Goal: Check status: Check status

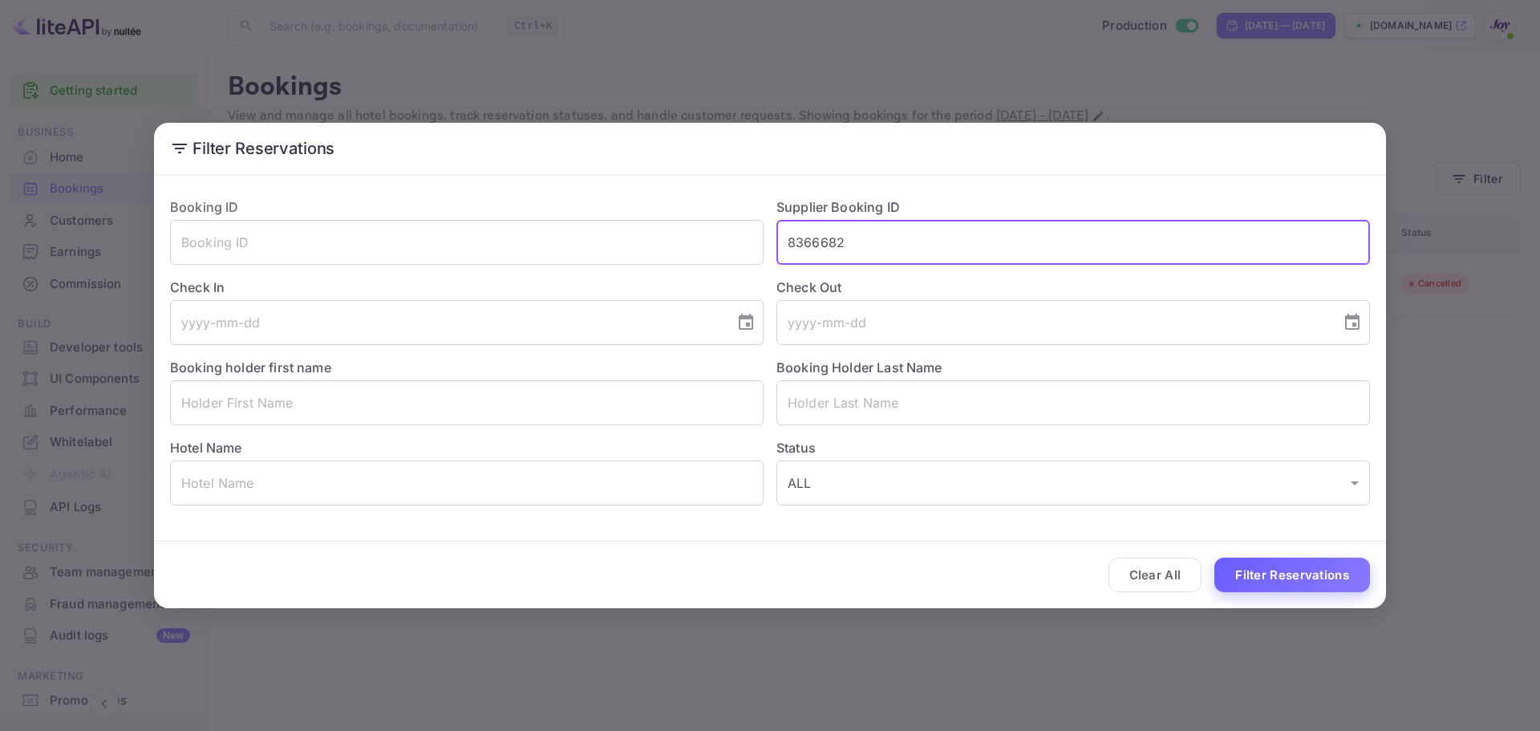
type input "8366682"
click at [1262, 578] on button "Filter Reservations" at bounding box center [1292, 574] width 156 height 34
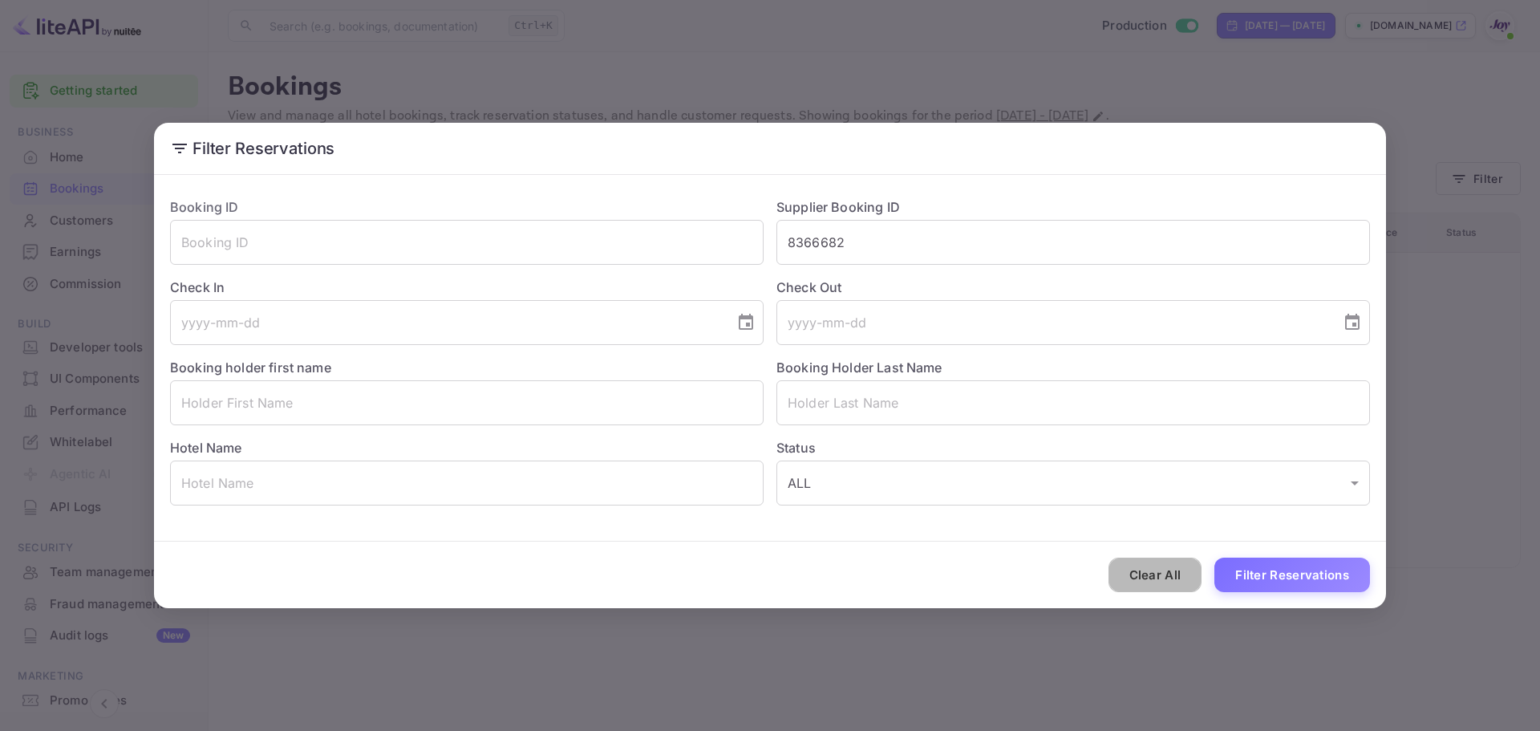
click at [1152, 576] on button "Clear All" at bounding box center [1155, 574] width 94 height 34
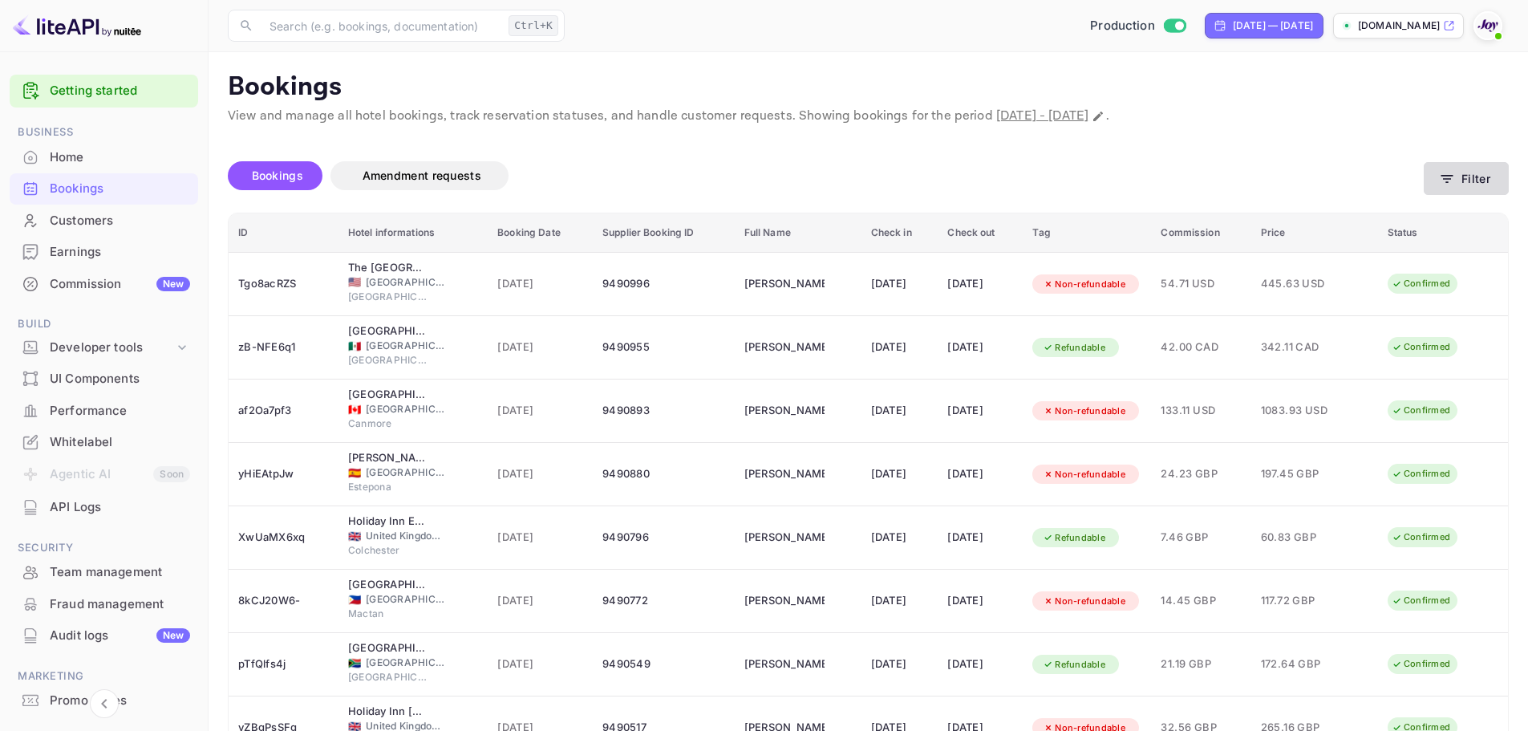
click at [1474, 183] on button "Filter" at bounding box center [1465, 178] width 85 height 33
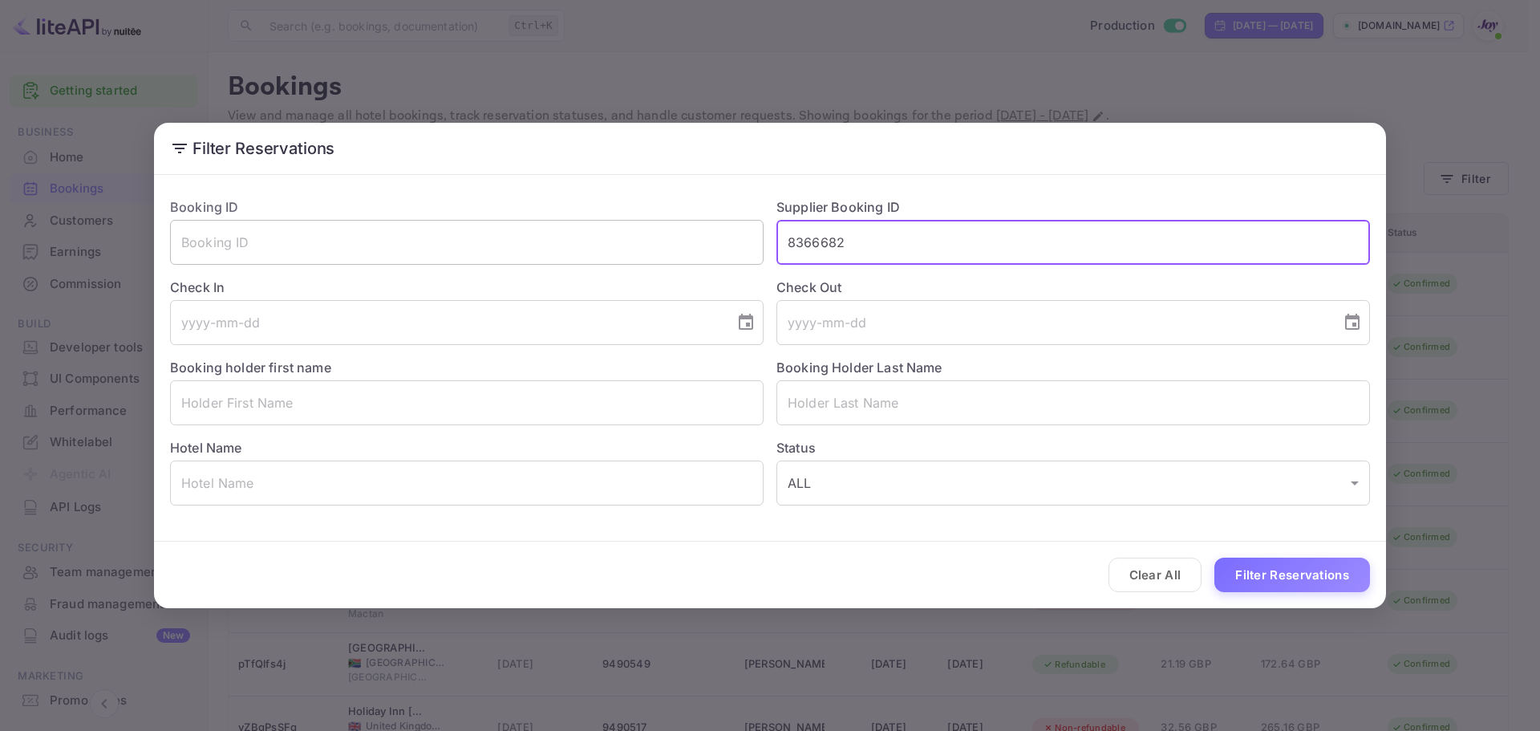
drag, startPoint x: 897, startPoint y: 245, endPoint x: 650, endPoint y: 232, distance: 247.3
click at [650, 232] on div "Booking ID ​ Supplier Booking ID 8366682 ​ Check In ​ Check Out ​ Booking holde…" at bounding box center [763, 344] width 1212 height 321
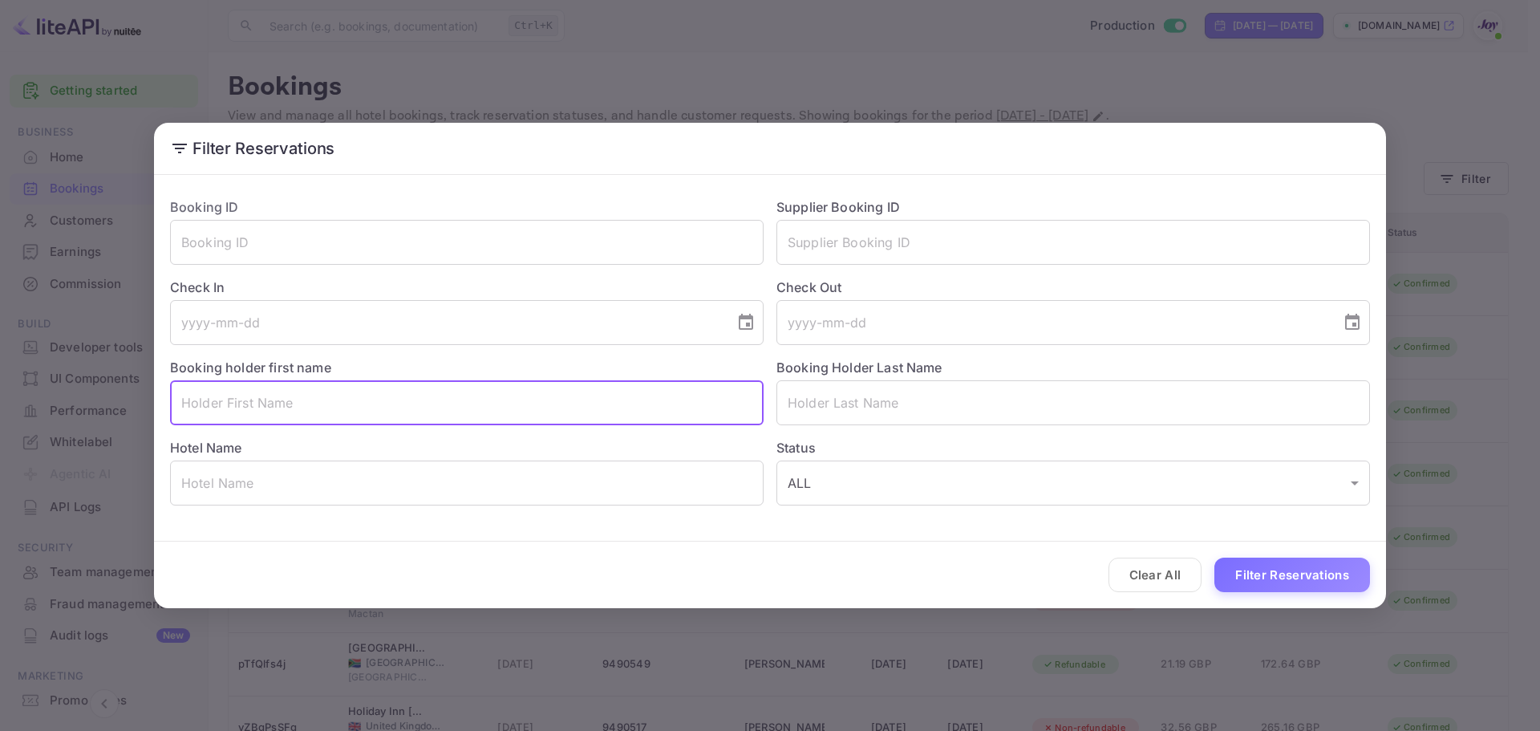
click at [353, 422] on input "text" at bounding box center [466, 402] width 593 height 45
click at [367, 407] on input "text" at bounding box center [466, 402] width 593 height 45
paste input "[PERSON_NAME]"
click at [271, 404] on input "[PERSON_NAME]" at bounding box center [466, 402] width 593 height 45
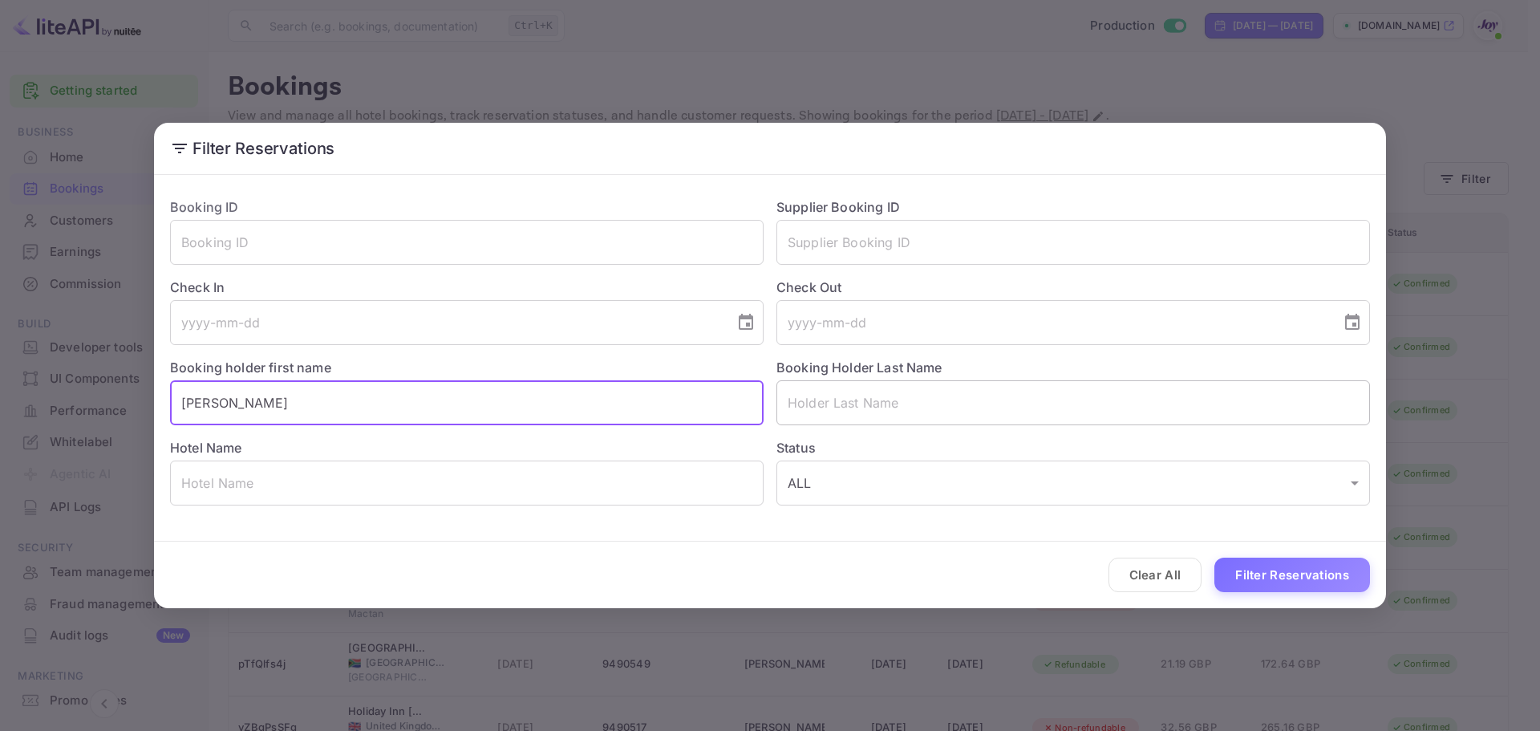
type input "[PERSON_NAME]"
click at [895, 399] on input "text" at bounding box center [1072, 402] width 593 height 45
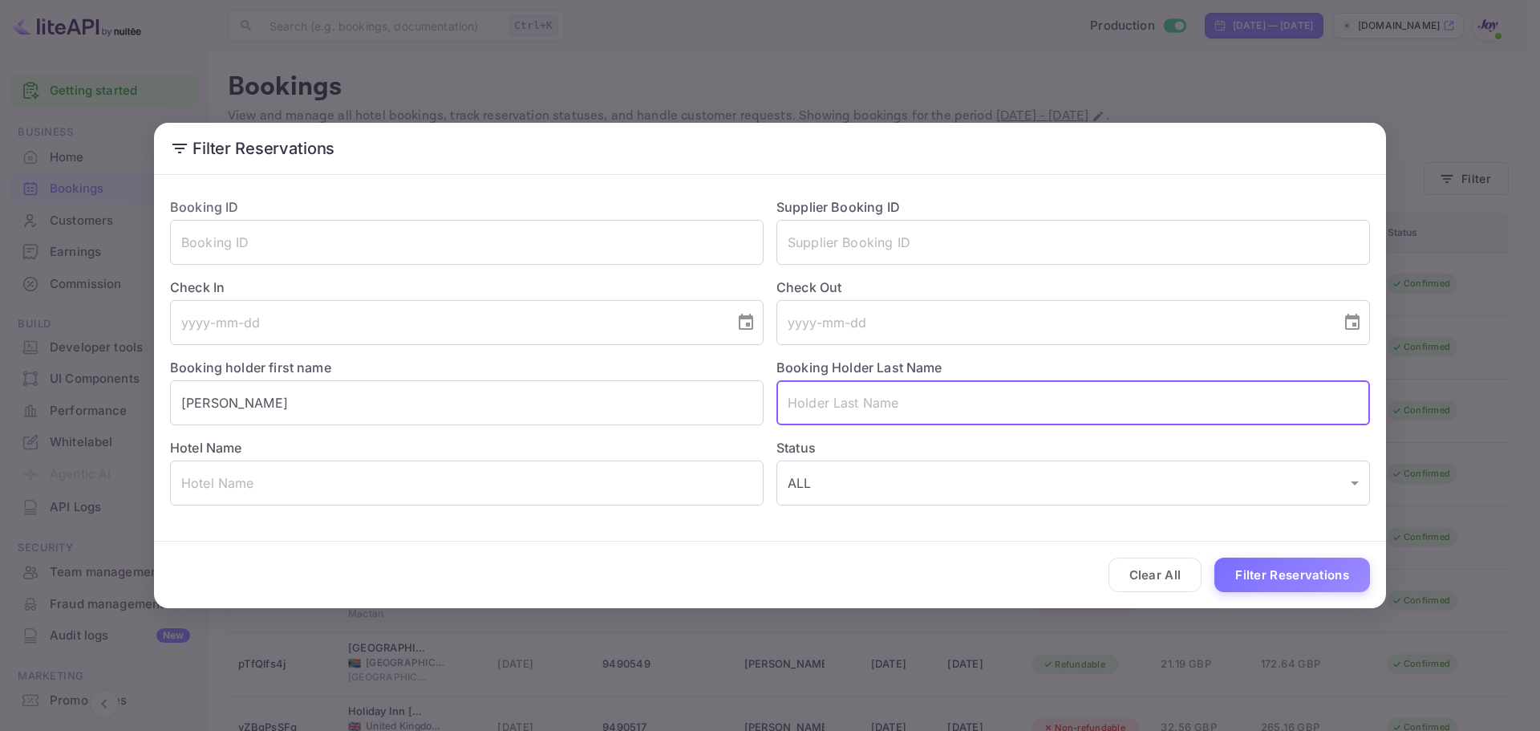
paste input "BENDFIELD"
type input "BENDFIELD"
click at [1254, 574] on button "Filter Reservations" at bounding box center [1292, 574] width 156 height 34
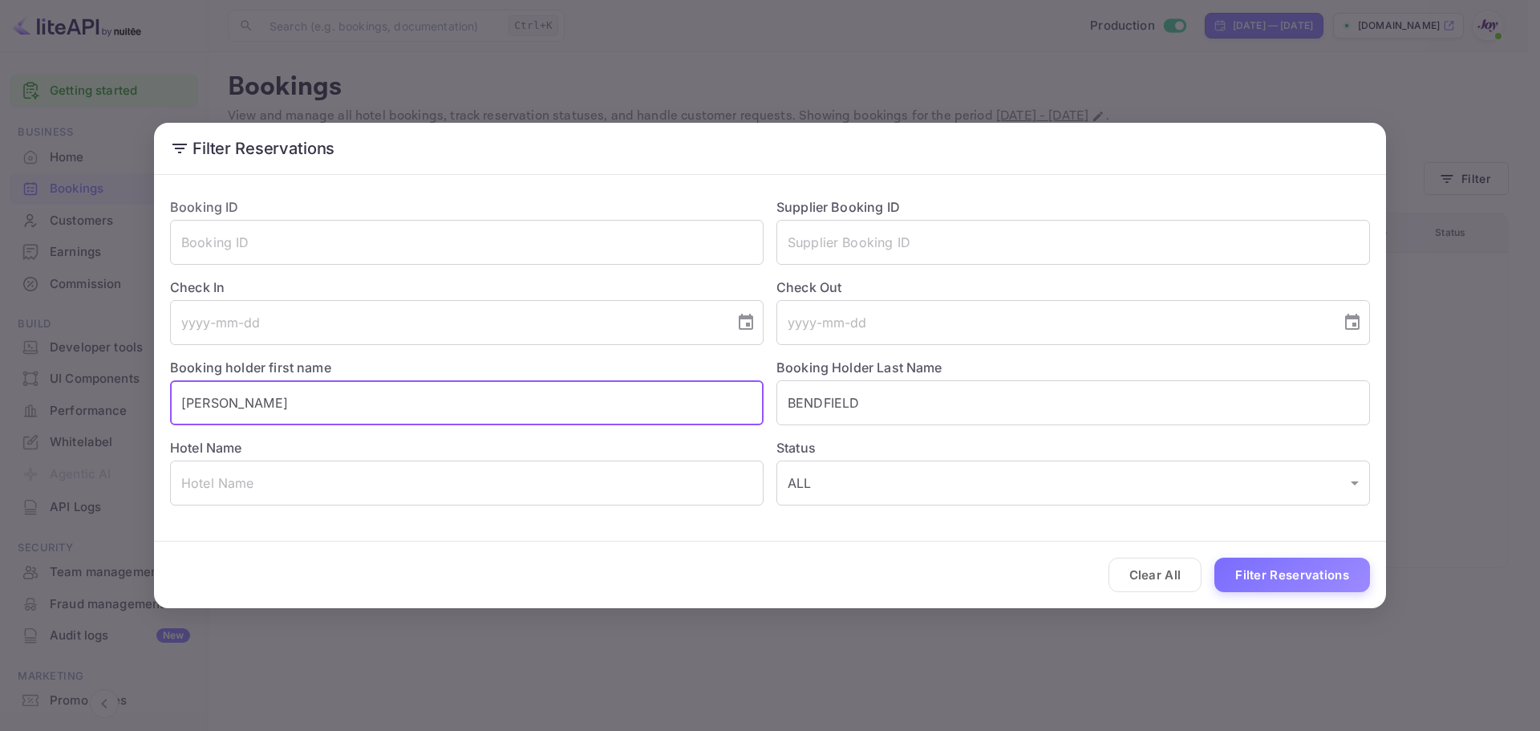
drag, startPoint x: 278, startPoint y: 397, endPoint x: 132, endPoint y: 388, distance: 146.2
click at [134, 391] on div "Filter Reservations Booking ID ​ Supplier Booking ID ​ Check In ​ Check Out ​ B…" at bounding box center [770, 365] width 1540 height 731
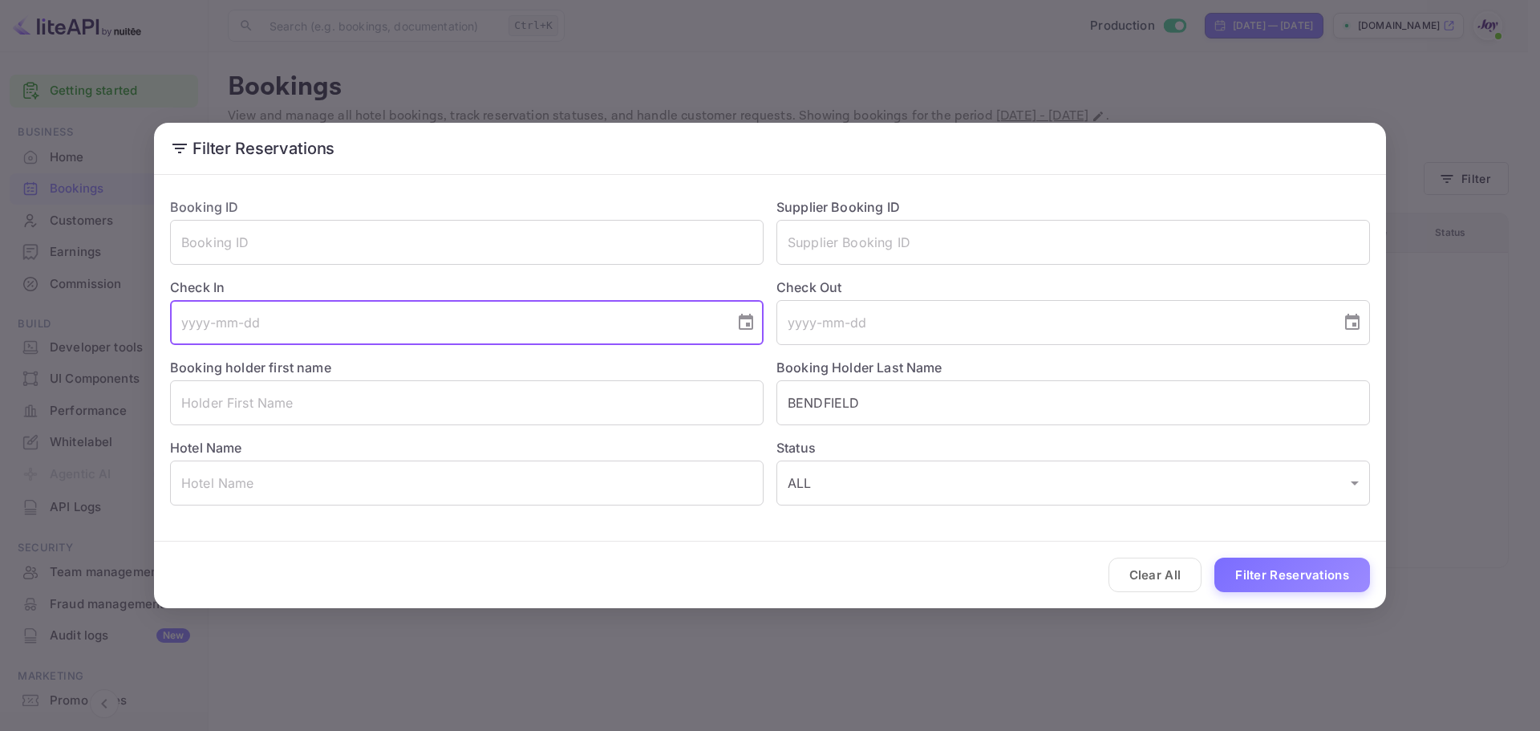
click at [251, 314] on input "tel" at bounding box center [446, 322] width 553 height 45
click at [747, 322] on icon "Choose date" at bounding box center [745, 322] width 19 height 19
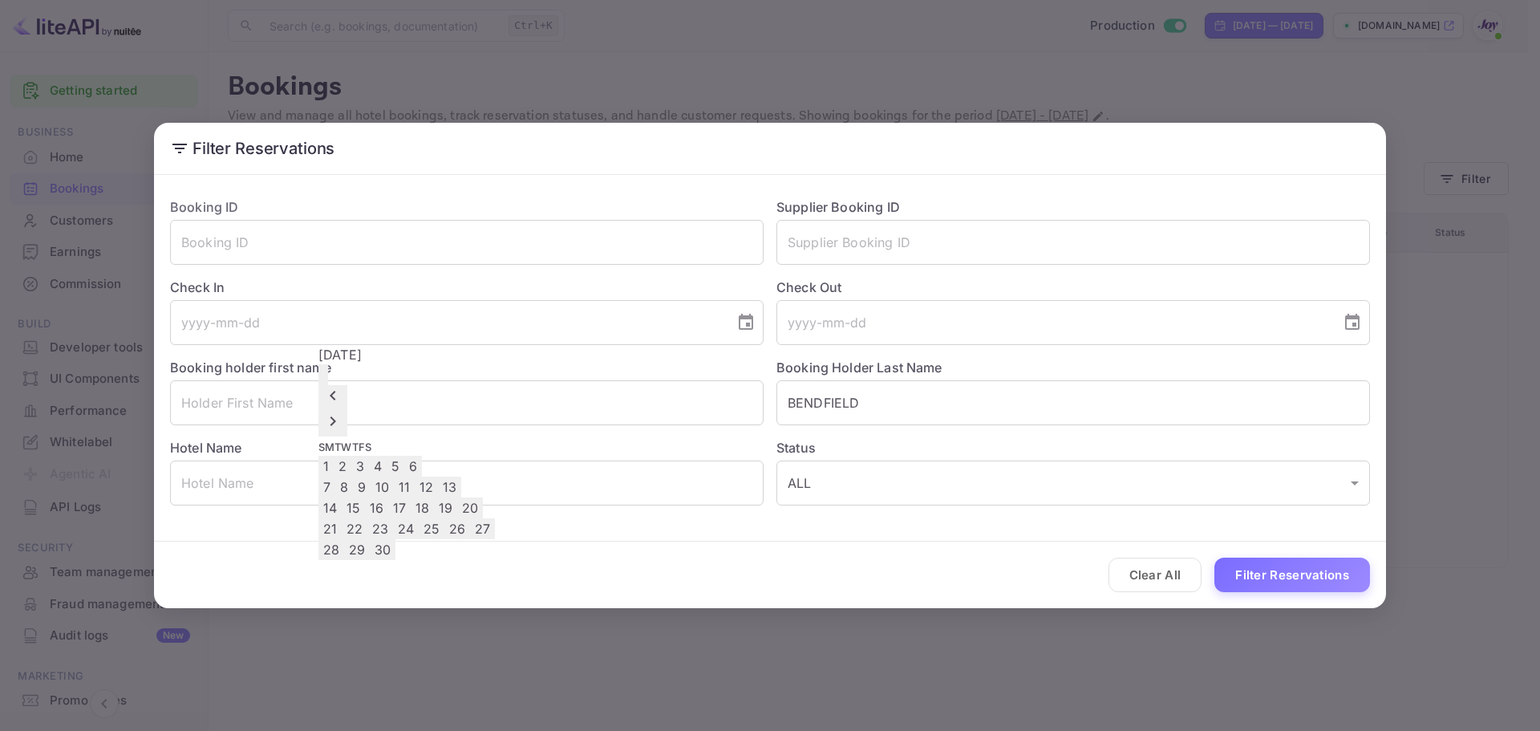
click at [438, 476] on button "12" at bounding box center [426, 486] width 23 height 21
type input "[DATE]"
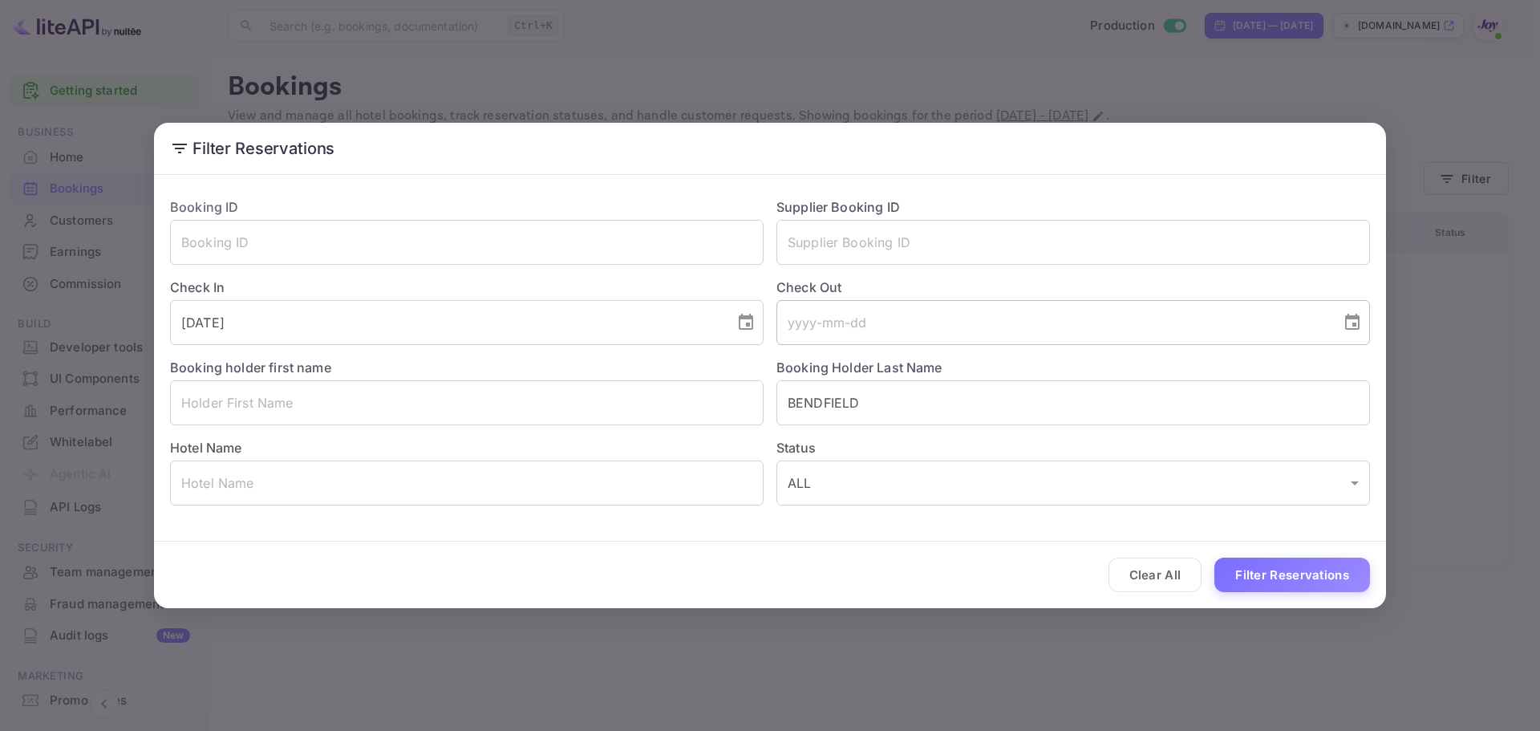
drag, startPoint x: 1022, startPoint y: 330, endPoint x: 1080, endPoint y: 335, distance: 57.9
click at [1031, 330] on input "tel" at bounding box center [1052, 322] width 553 height 45
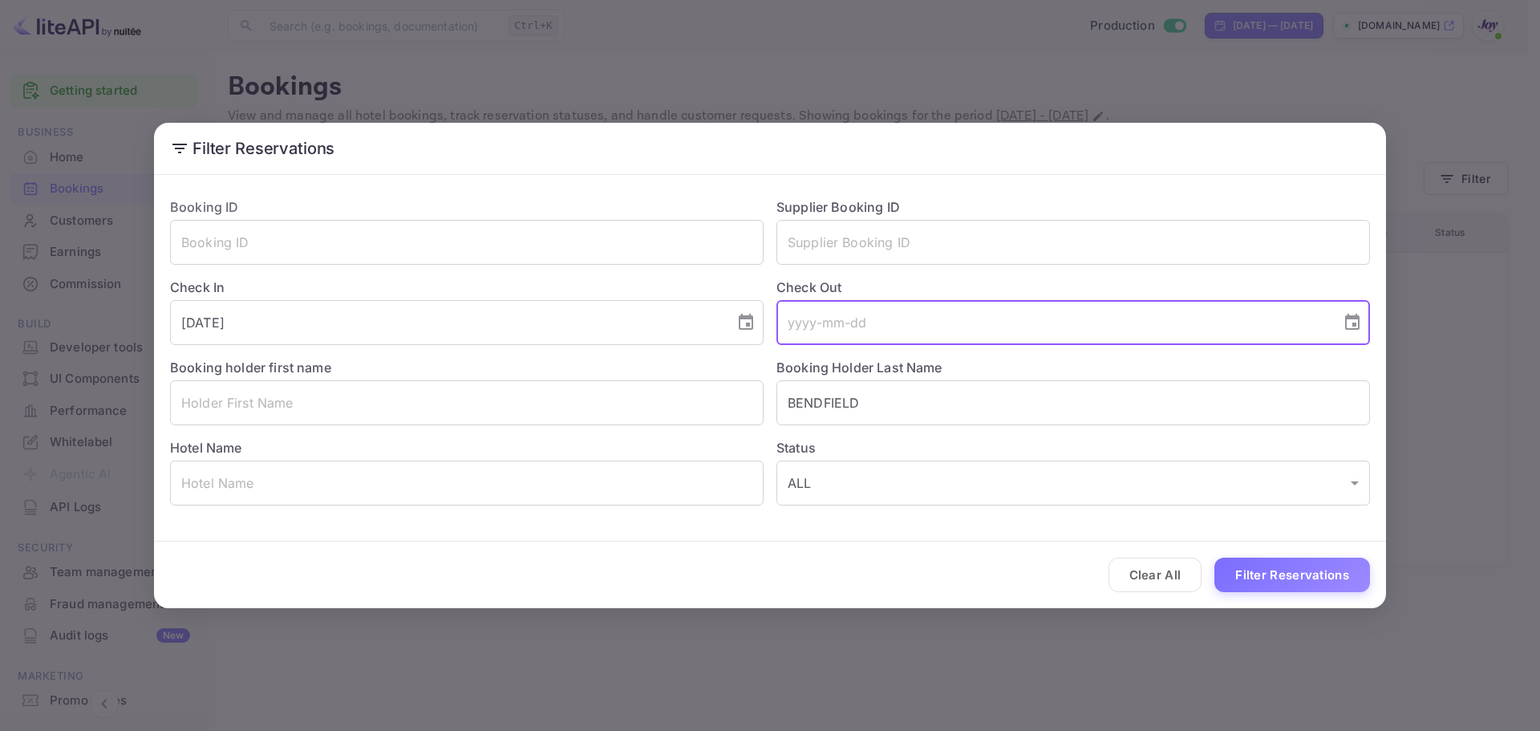
click at [1354, 326] on icon "Choose date" at bounding box center [1352, 322] width 14 height 16
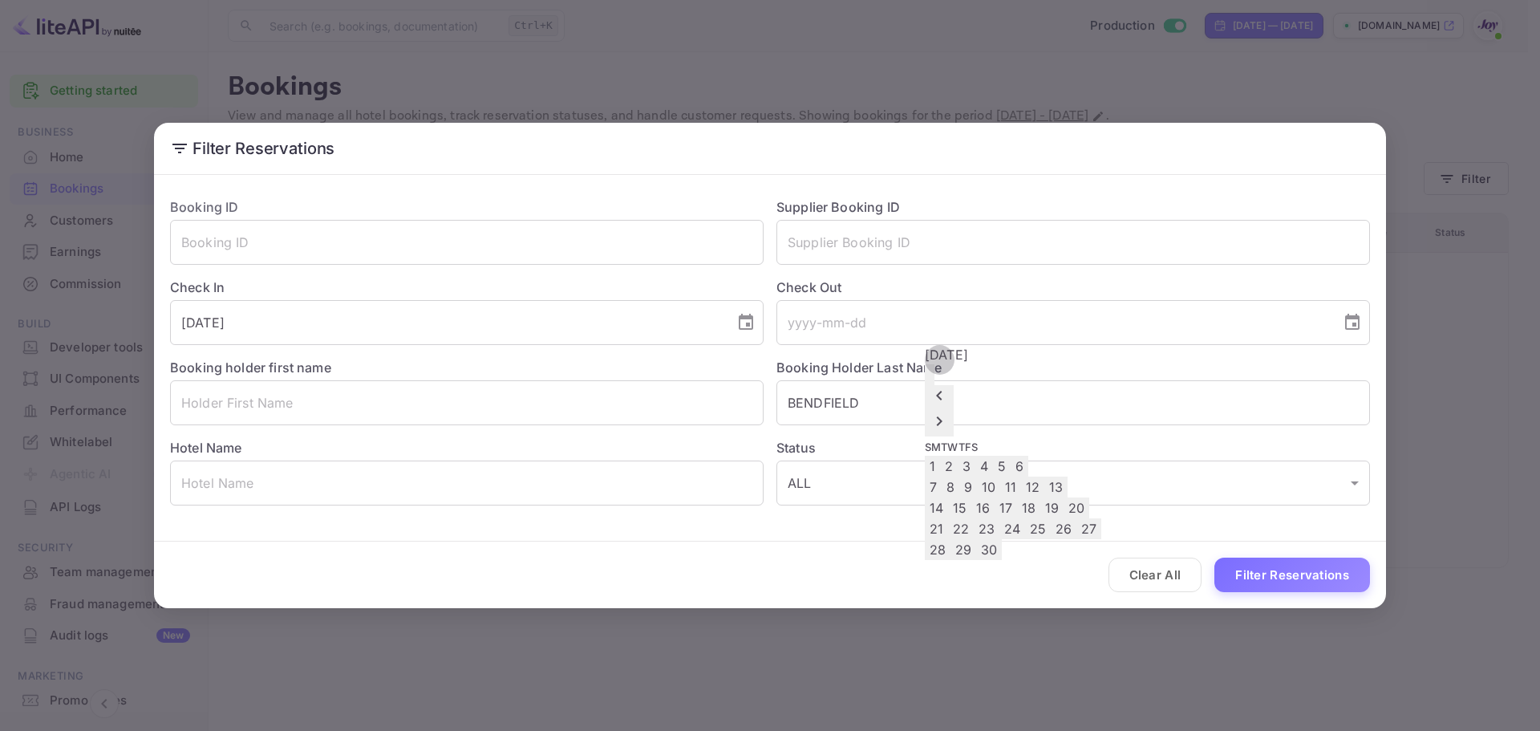
click at [948, 498] on button "14" at bounding box center [936, 507] width 23 height 21
type input "[DATE]"
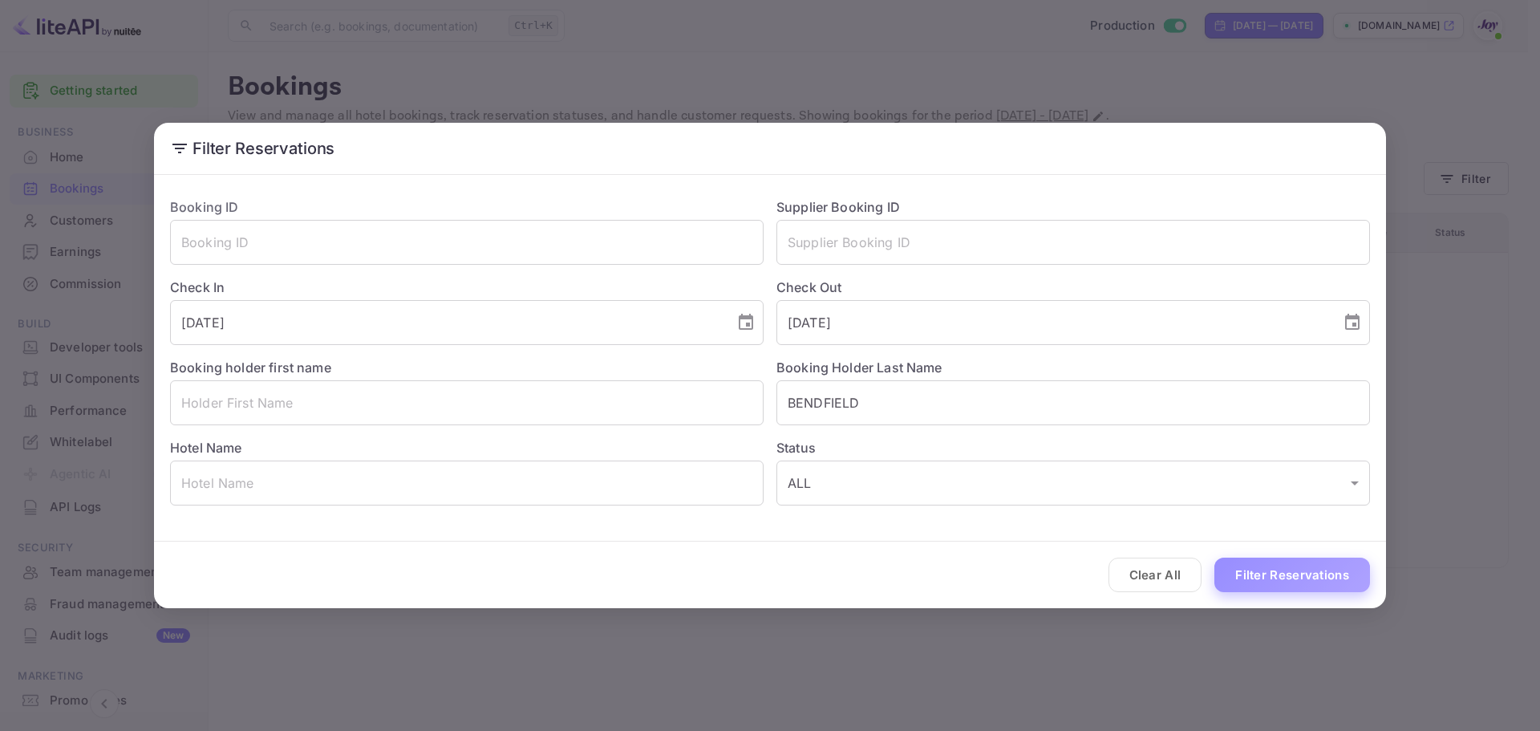
click at [1248, 570] on button "Filter Reservations" at bounding box center [1292, 574] width 156 height 34
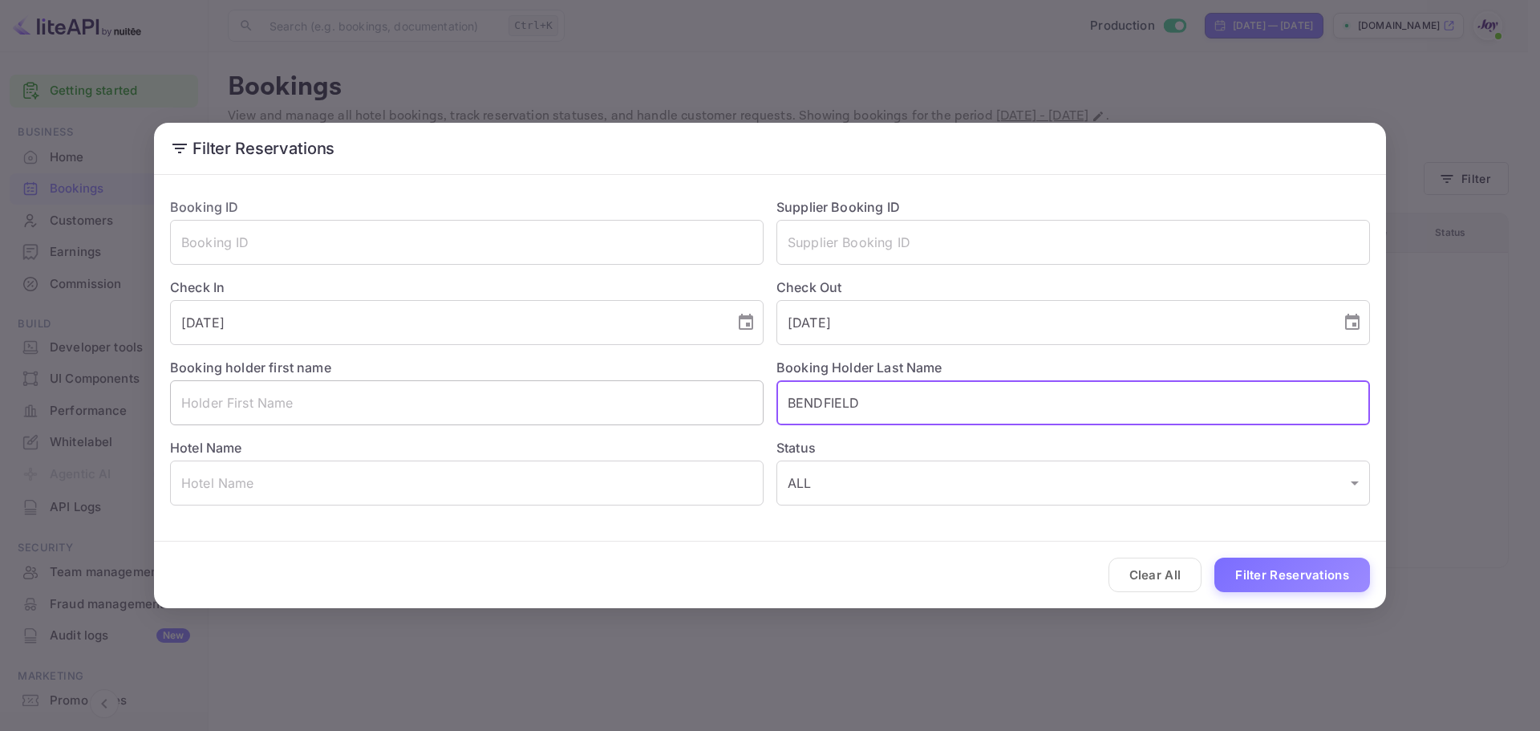
drag, startPoint x: 878, startPoint y: 401, endPoint x: 599, endPoint y: 407, distance: 279.1
click at [599, 407] on div "Booking ID ​ Supplier Booking ID ​ Check In [DATE] ​ Check Out [DATE] ​ Booking…" at bounding box center [763, 344] width 1212 height 321
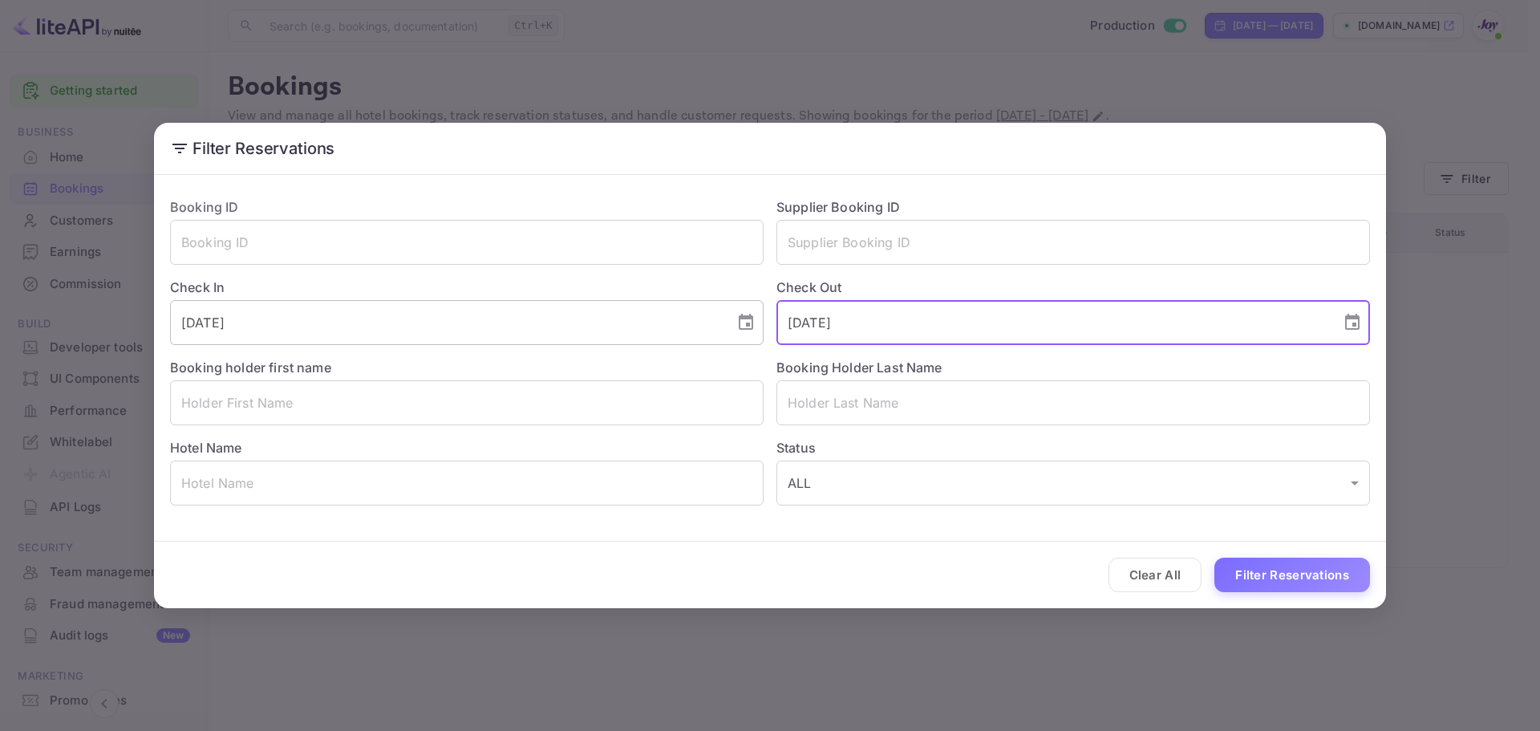
drag, startPoint x: 886, startPoint y: 319, endPoint x: 668, endPoint y: 325, distance: 218.2
click at [668, 325] on div "Booking ID ​ Supplier Booking ID ​ Check In [DATE] ​ Check Out [DATE] ​ Booking…" at bounding box center [763, 344] width 1212 height 321
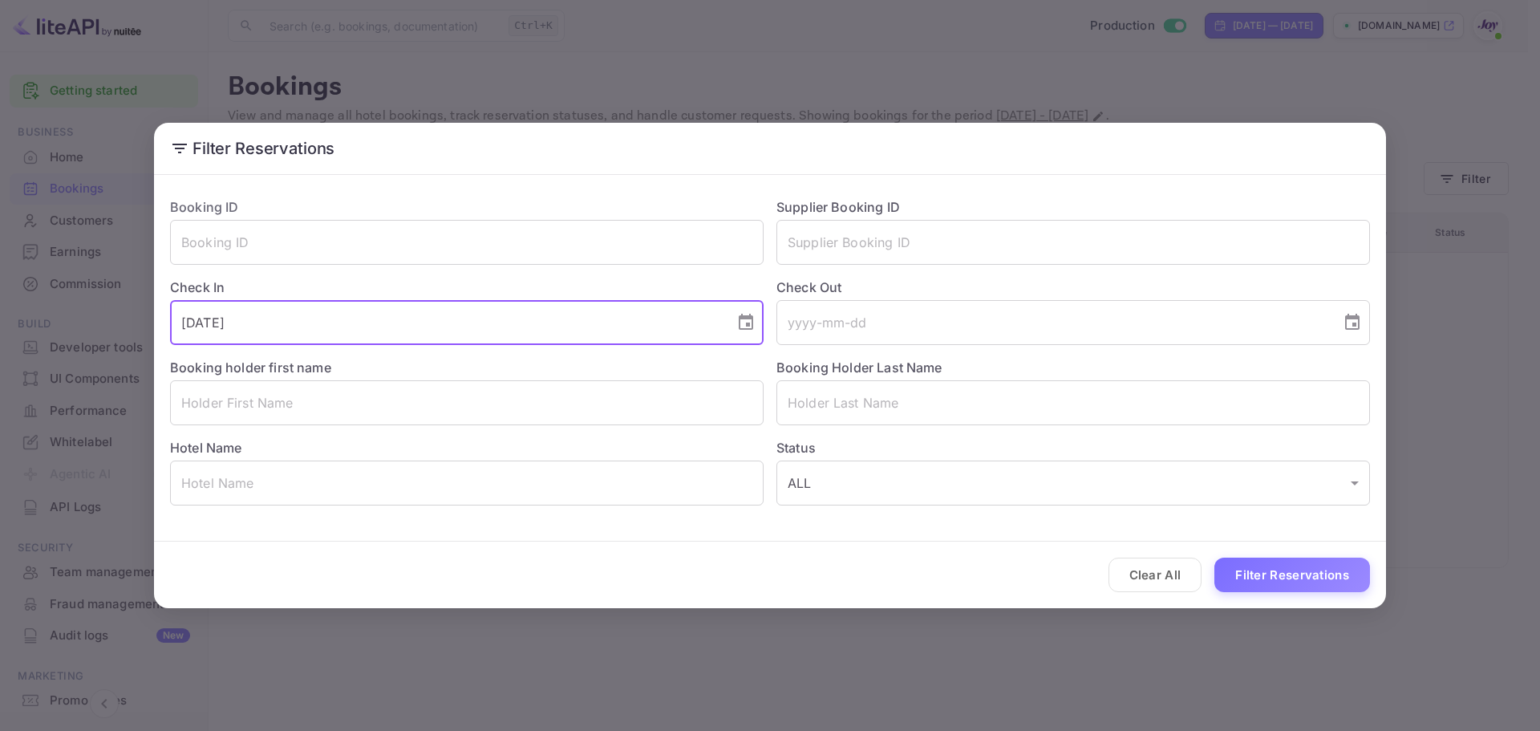
drag, startPoint x: 484, startPoint y: 334, endPoint x: 110, endPoint y: 299, distance: 376.1
click at [110, 299] on div "Filter Reservations Booking ID ​ Supplier Booking ID ​ Check In [DATE] ​ Check …" at bounding box center [770, 365] width 1540 height 731
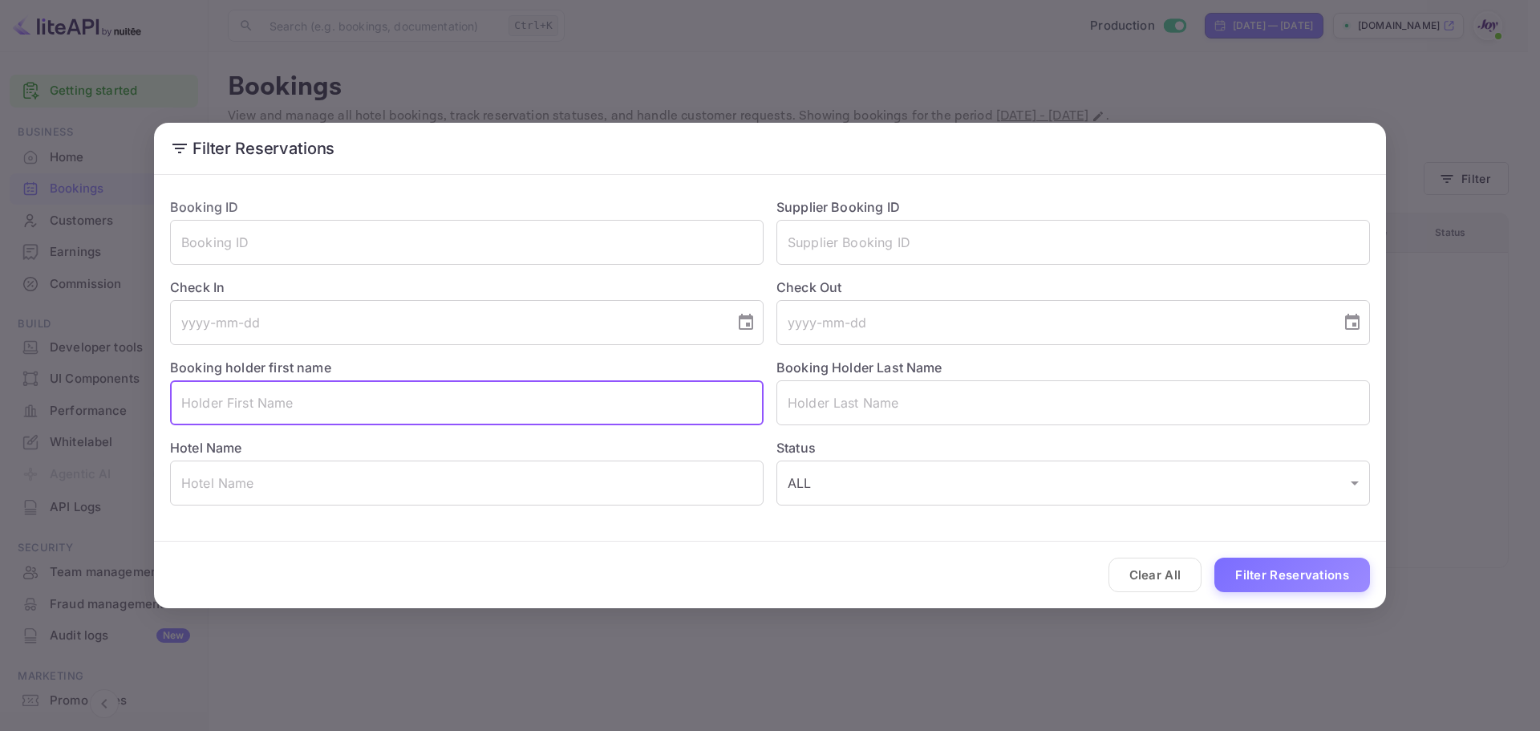
click at [221, 392] on input "text" at bounding box center [466, 402] width 593 height 45
paste input "[PERSON_NAME]"
click at [246, 400] on input "[PERSON_NAME]" at bounding box center [466, 402] width 593 height 45
type input "[DEMOGRAPHIC_DATA]"
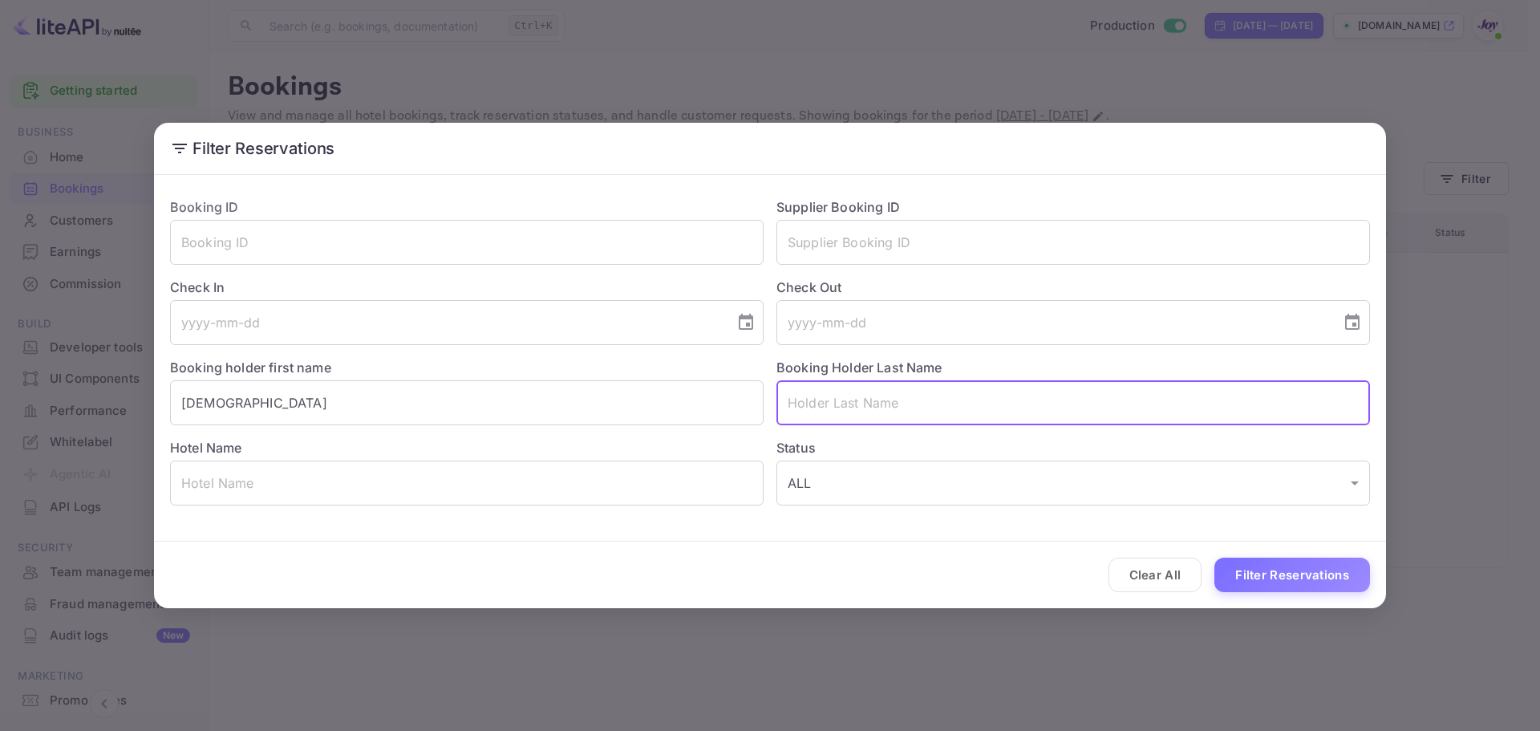
click at [865, 397] on input "text" at bounding box center [1072, 402] width 593 height 45
paste input "[PERSON_NAME]"
type input "[PERSON_NAME]"
click at [1240, 572] on button "Filter Reservations" at bounding box center [1292, 574] width 156 height 34
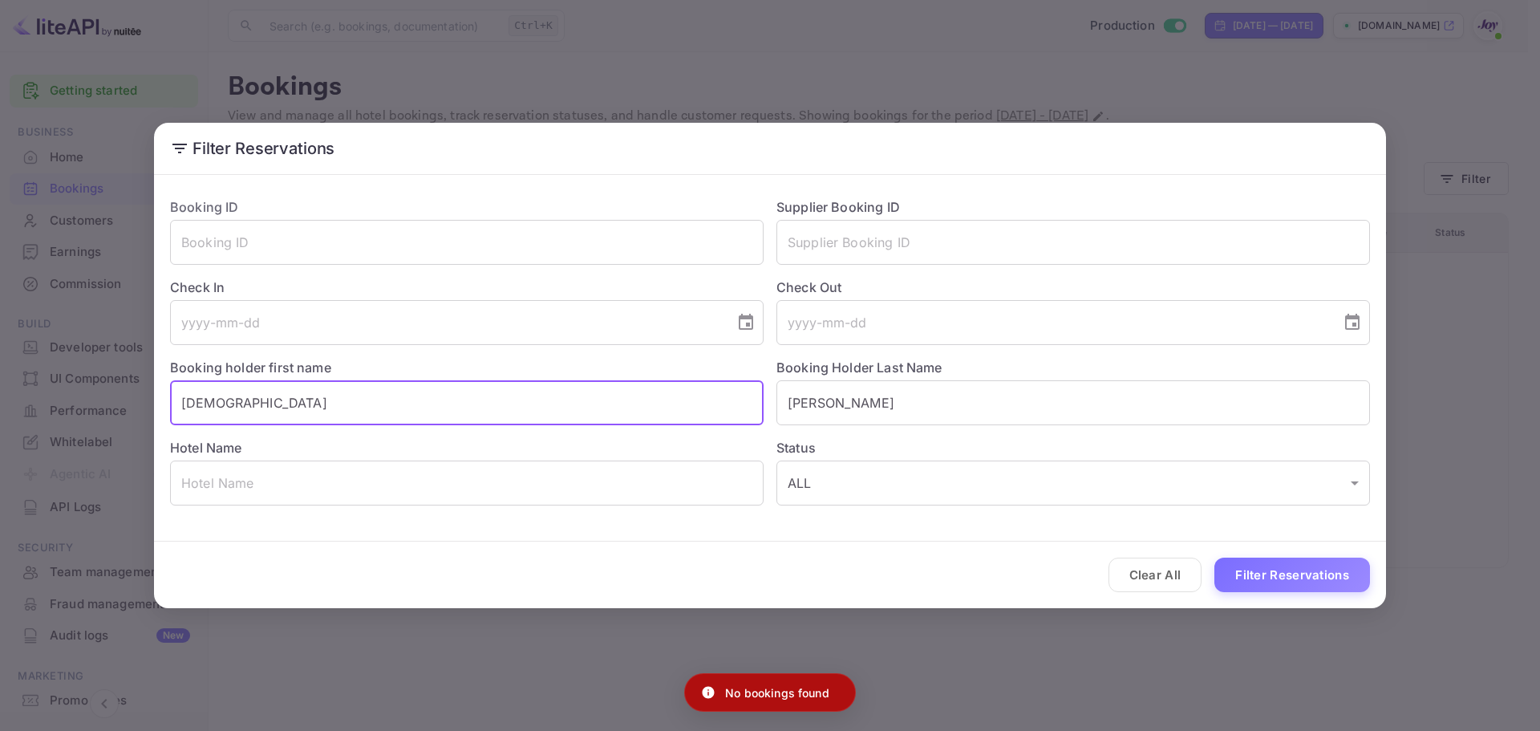
drag, startPoint x: 326, startPoint y: 395, endPoint x: 78, endPoint y: 400, distance: 248.6
click at [80, 400] on div "Filter Reservations Booking ID ​ Supplier Booking ID ​ Check In ​ Check Out ​ B…" at bounding box center [770, 365] width 1540 height 731
click at [1292, 580] on button "Filter Reservations" at bounding box center [1292, 574] width 156 height 34
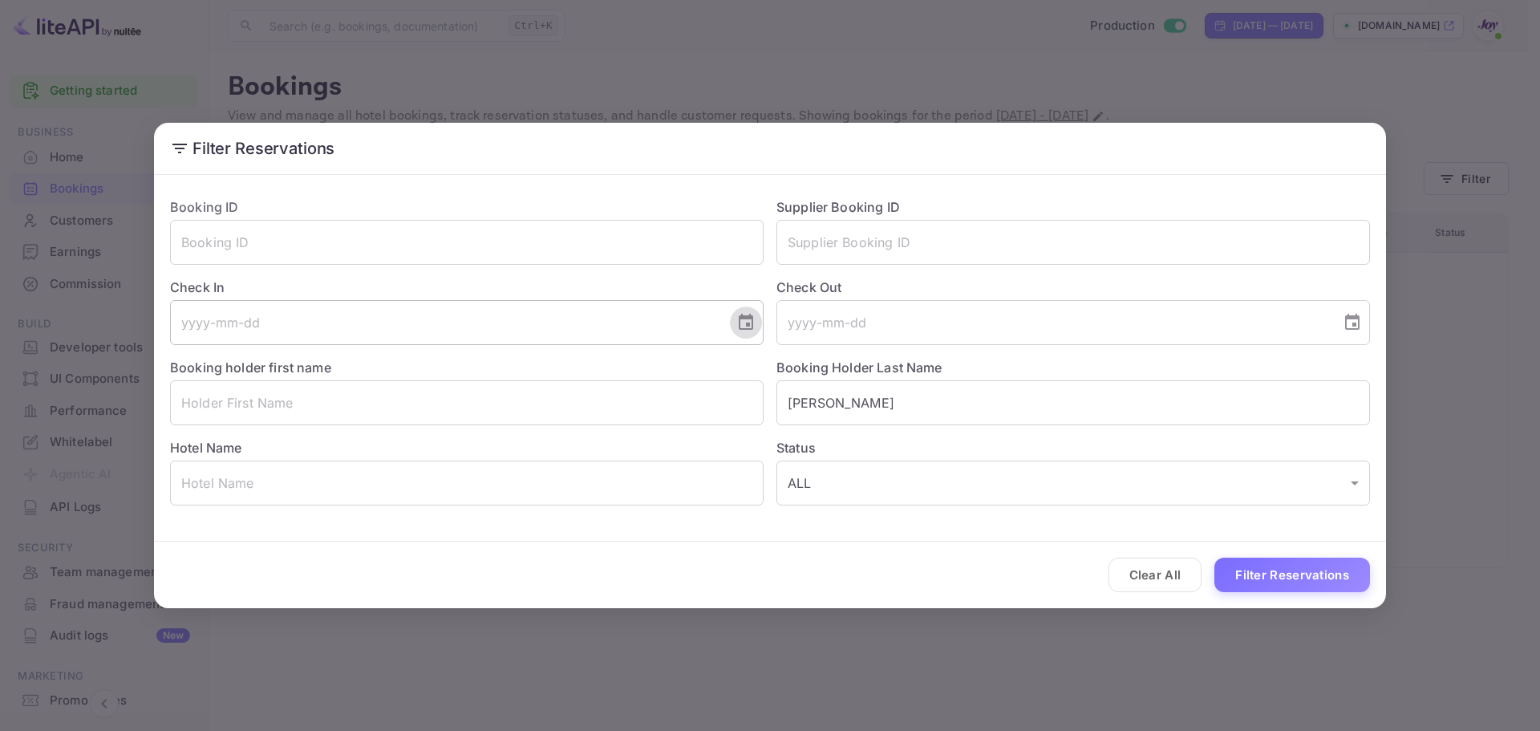
click at [746, 319] on icon "Choose date" at bounding box center [746, 322] width 14 height 16
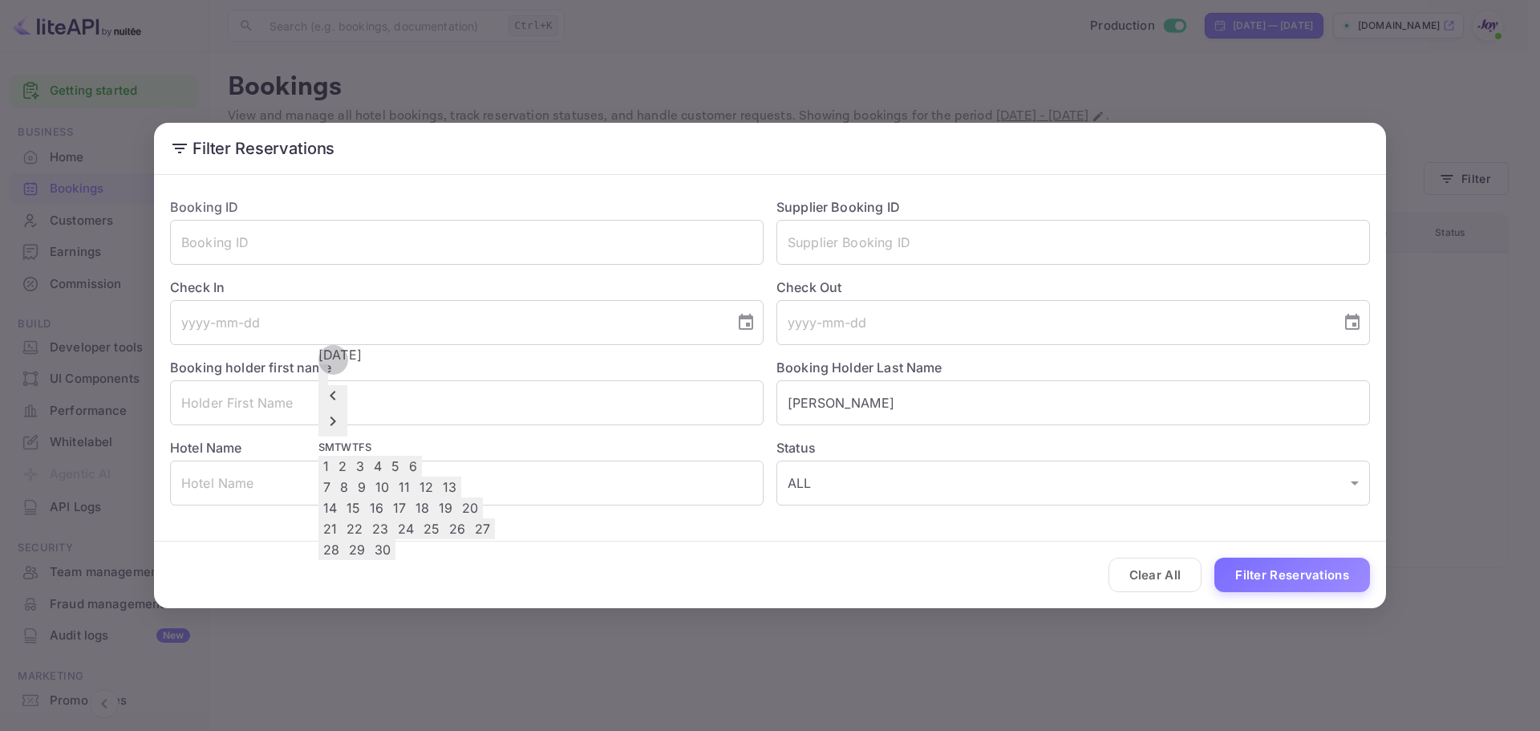
click at [483, 497] on button "20" at bounding box center [470, 507] width 26 height 21
type input "[DATE]"
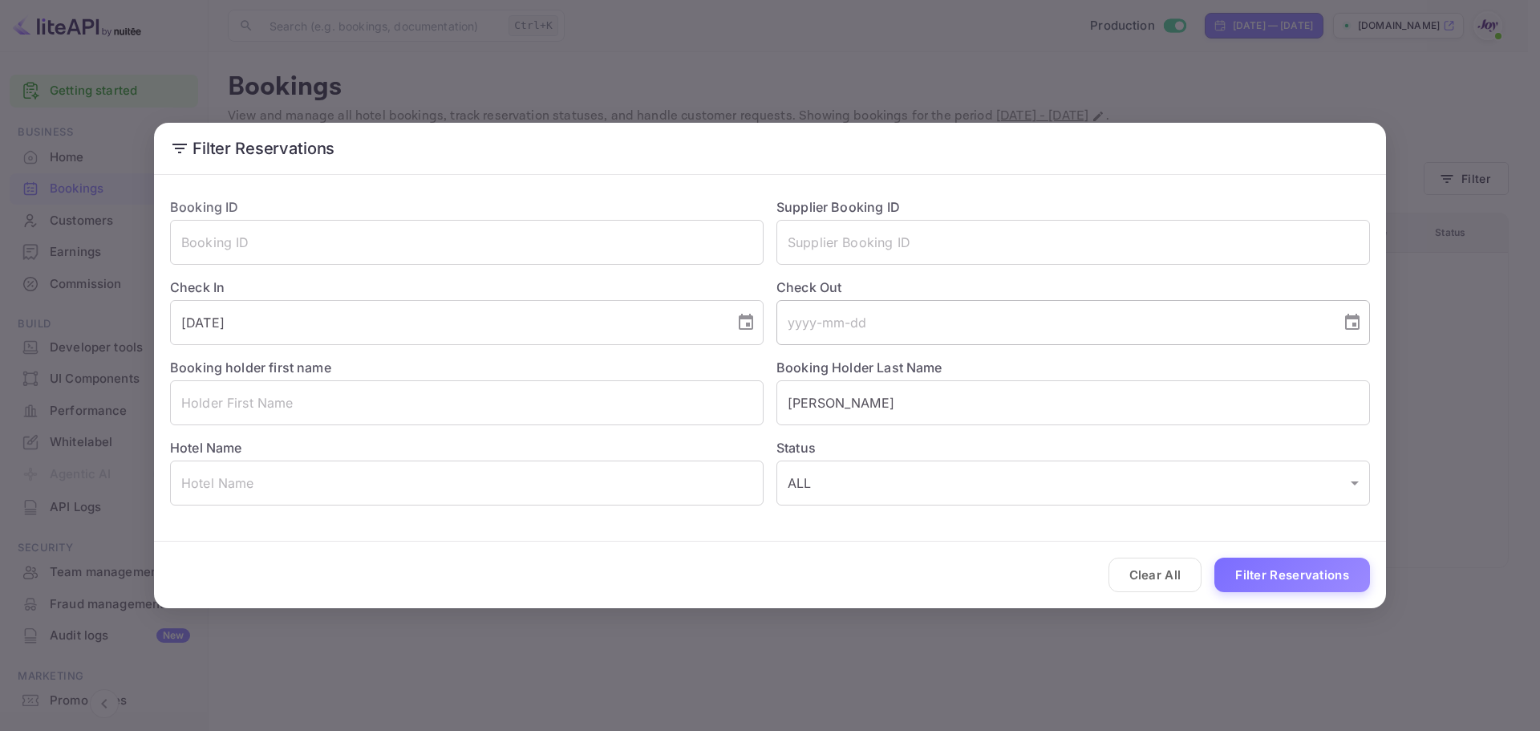
drag, startPoint x: 1350, startPoint y: 326, endPoint x: 1339, endPoint y: 330, distance: 11.7
click at [1351, 326] on icon "Choose date" at bounding box center [1351, 322] width 19 height 19
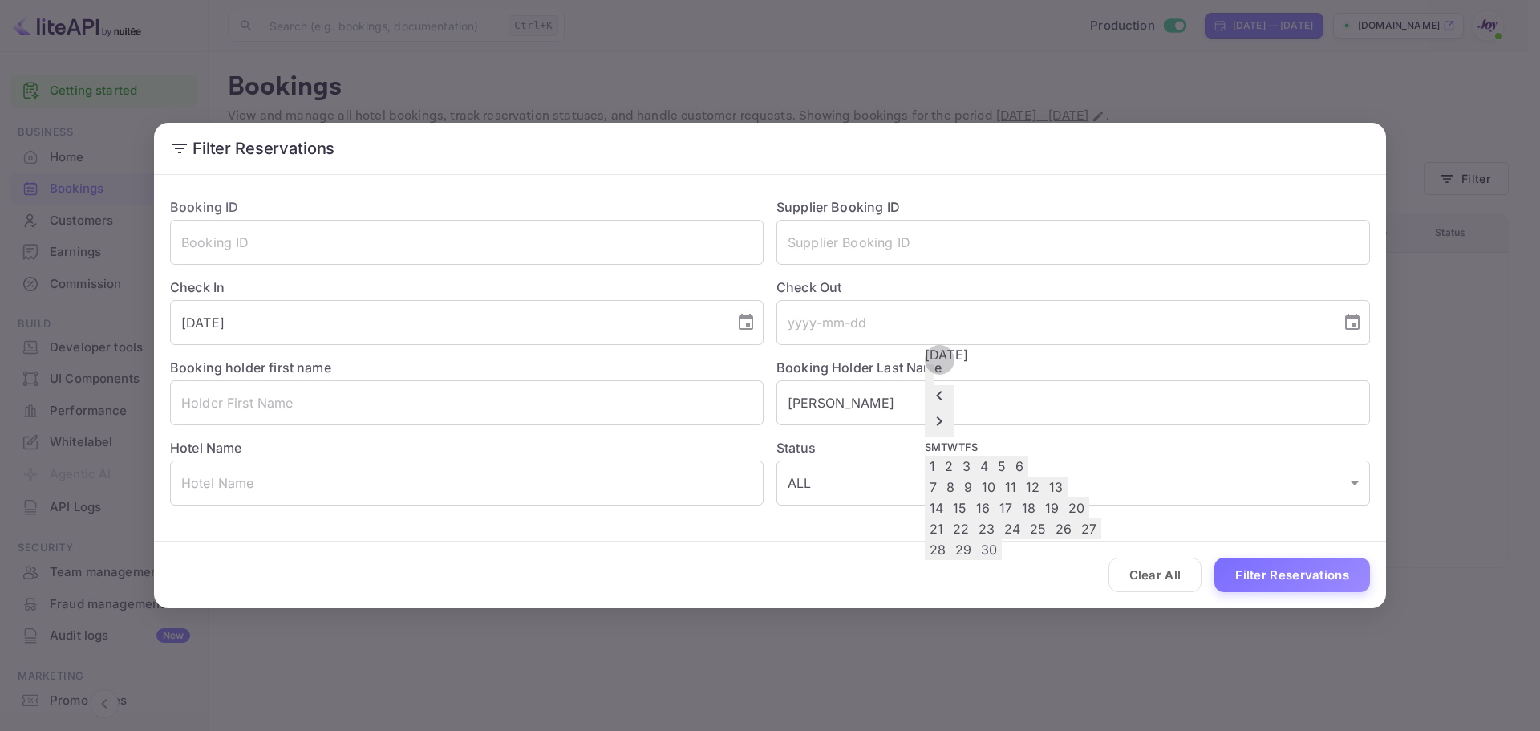
click at [974, 526] on button "22" at bounding box center [961, 528] width 26 height 21
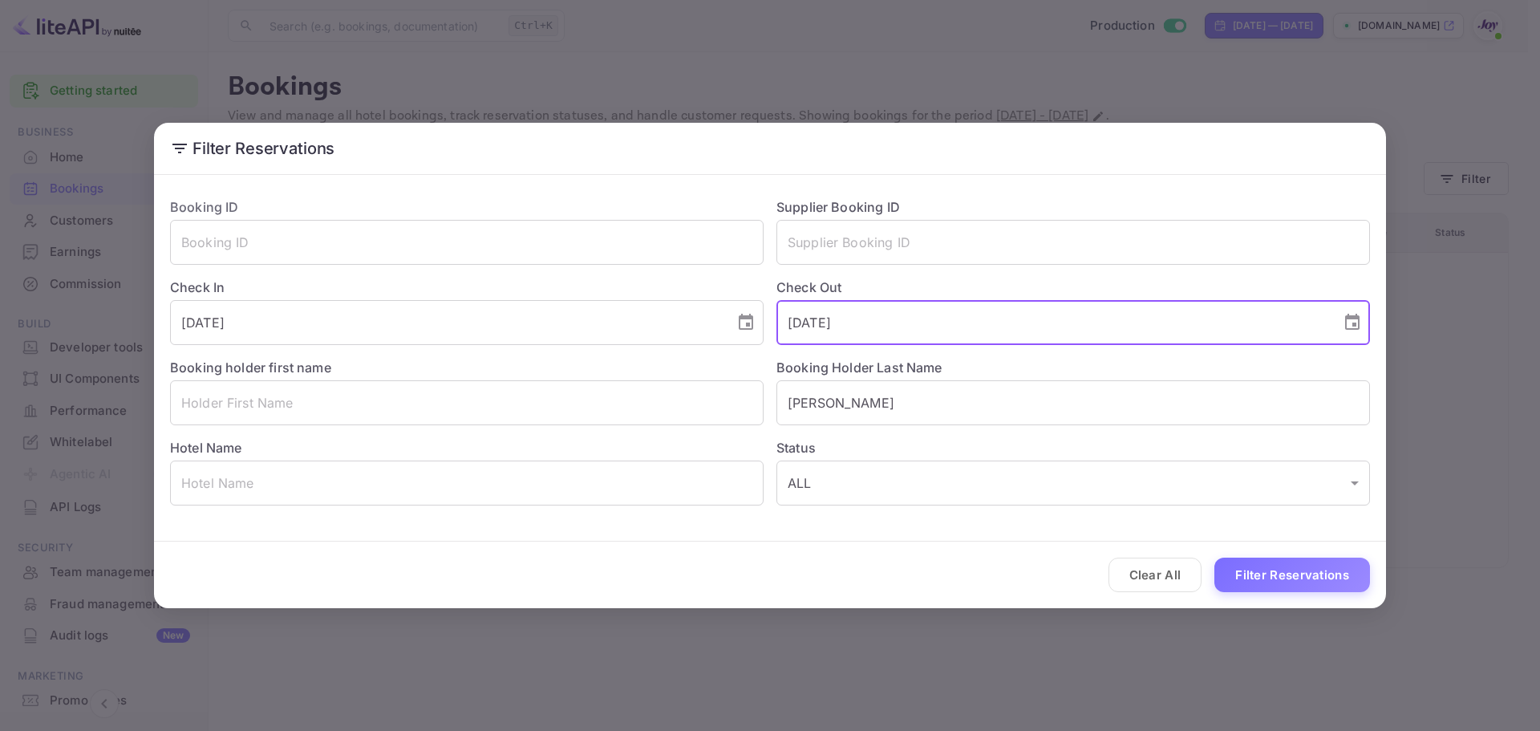
click at [983, 329] on input "[DATE]" at bounding box center [1052, 322] width 553 height 45
drag, startPoint x: 1354, startPoint y: 325, endPoint x: 1308, endPoint y: 370, distance: 65.2
click at [1354, 325] on icon "Choose date, selected date is Sep 22, 2025" at bounding box center [1352, 322] width 14 height 16
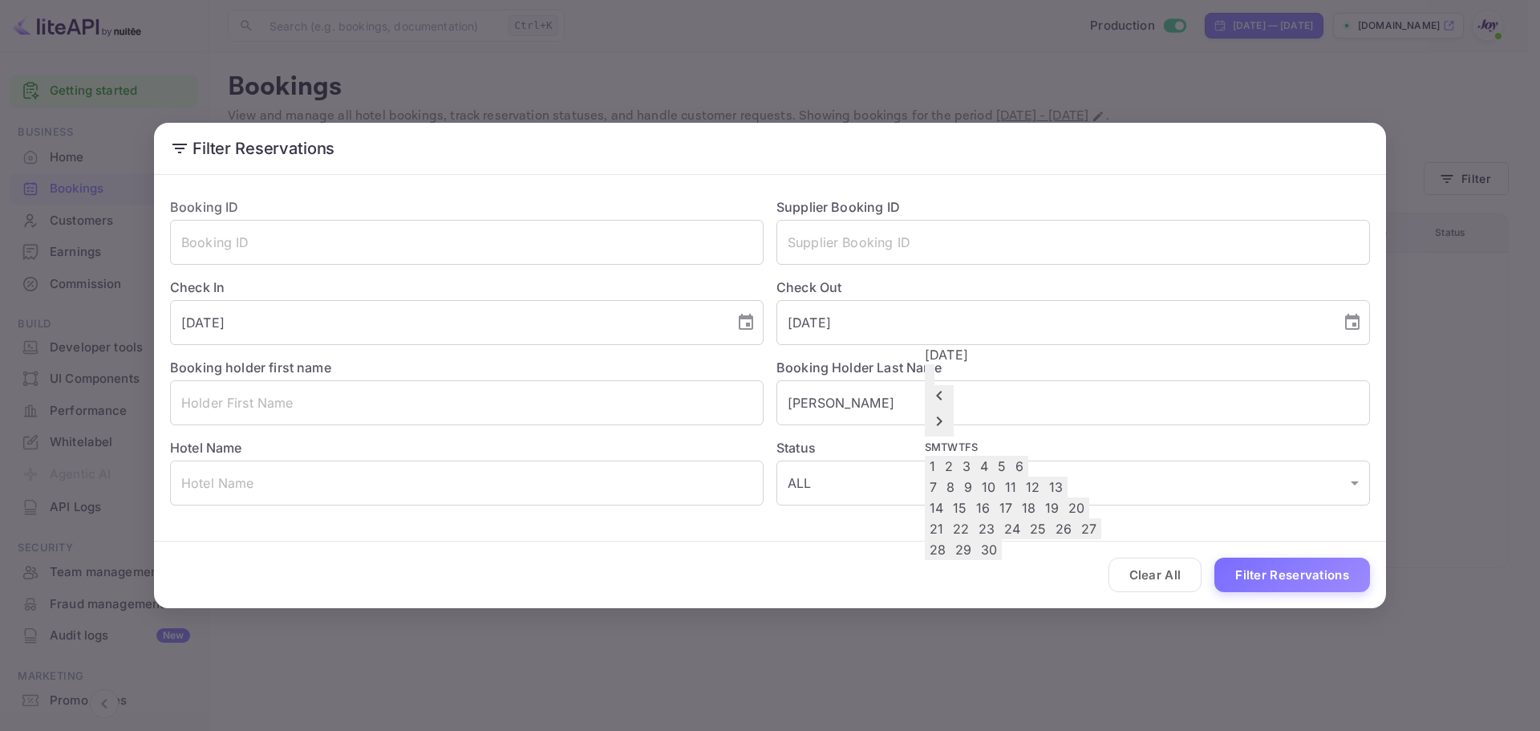
click at [999, 525] on button "23" at bounding box center [987, 528] width 26 height 21
type input "[DATE]"
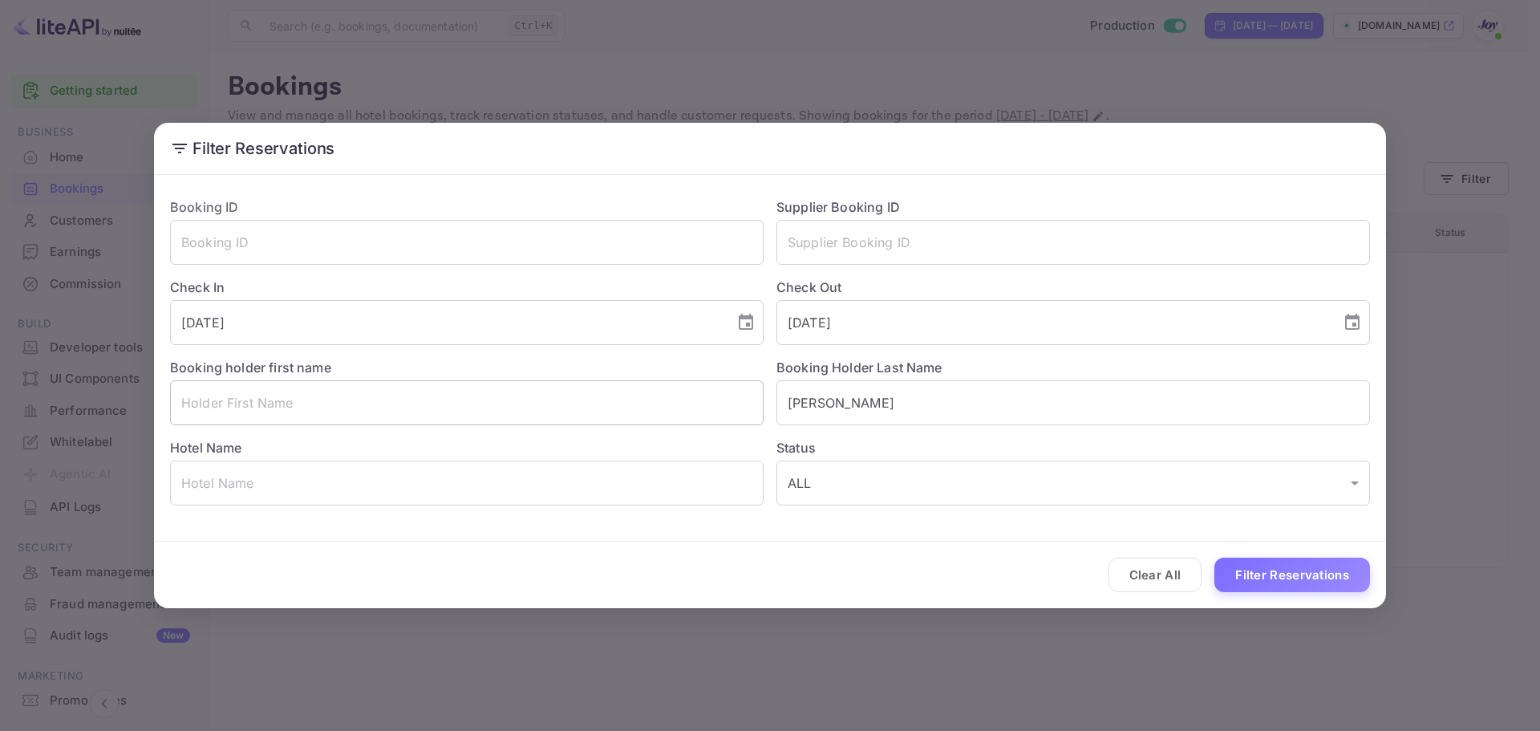
click at [700, 421] on input "text" at bounding box center [466, 402] width 593 height 45
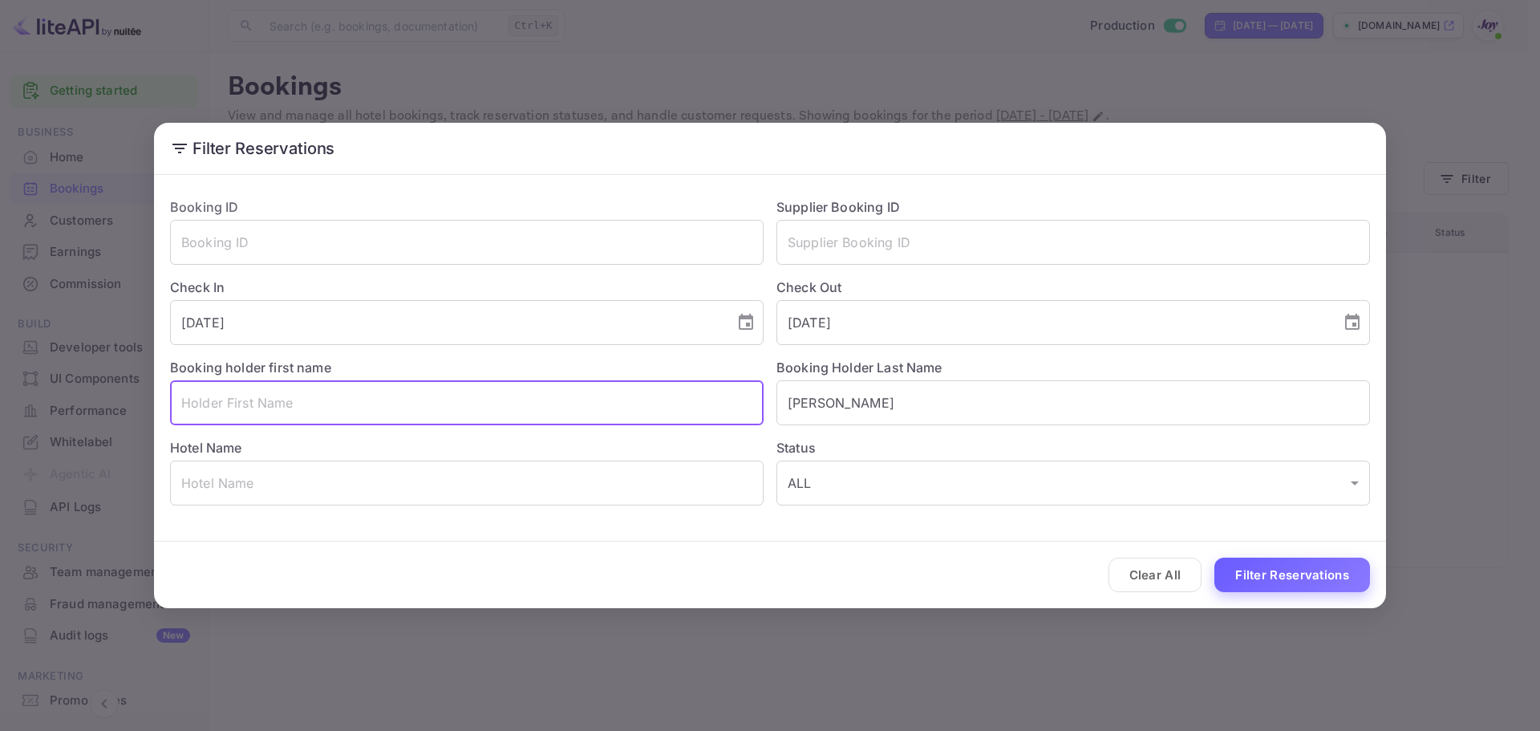
click at [1292, 577] on button "Filter Reservations" at bounding box center [1292, 574] width 156 height 34
